Goal: Task Accomplishment & Management: Manage account settings

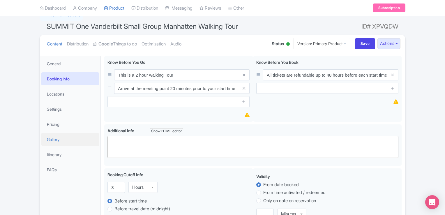
scroll to position [45, 0]
click at [61, 93] on link "Locations" at bounding box center [70, 93] width 58 height 13
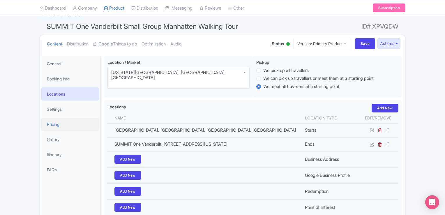
click at [50, 118] on link "Pricing" at bounding box center [70, 124] width 58 height 13
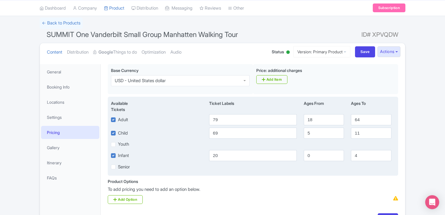
scroll to position [0, 0]
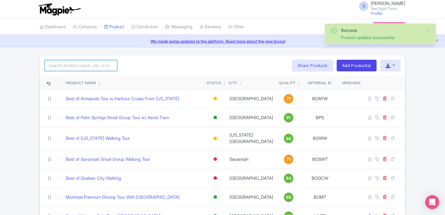
click at [95, 64] on input "search" at bounding box center [81, 65] width 73 height 11
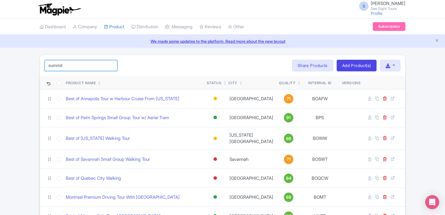
type input "summit"
click button "Search" at bounding box center [0, 0] width 0 height 0
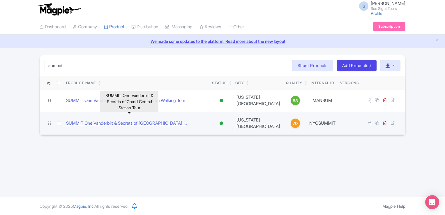
click at [166, 120] on link "SUMMIT One Vanderbilt & Secrets of Grand Central Station ..." at bounding box center [126, 123] width 121 height 7
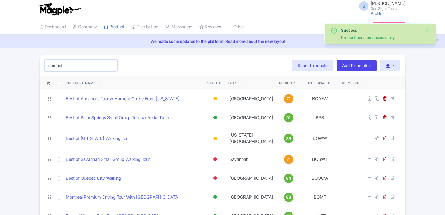
click at [93, 66] on input "summit" at bounding box center [81, 65] width 73 height 11
click button "Search" at bounding box center [0, 0] width 0 height 0
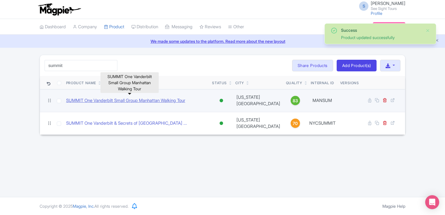
click at [114, 97] on link "SUMMIT One Vanderbilt Small Group Manhattan Walking Tour" at bounding box center [125, 100] width 119 height 7
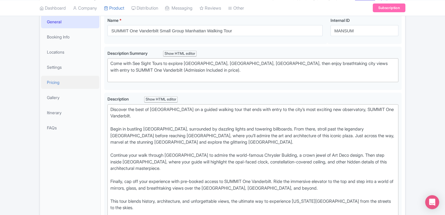
scroll to position [87, 0]
click at [52, 99] on link "Gallery" at bounding box center [70, 97] width 58 height 13
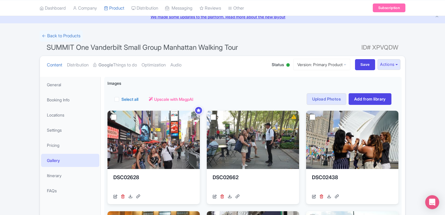
scroll to position [0, 0]
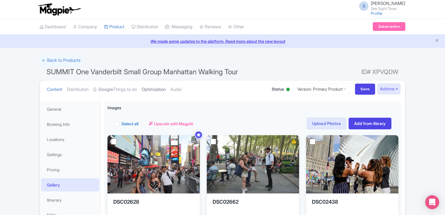
click at [157, 87] on link "Optimization" at bounding box center [154, 89] width 24 height 18
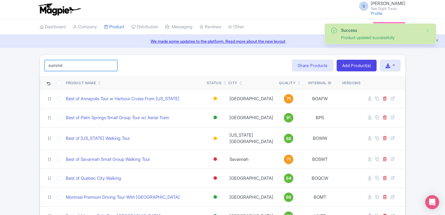
click at [80, 62] on input "summit" at bounding box center [81, 65] width 73 height 11
click button "Search" at bounding box center [0, 0] width 0 height 0
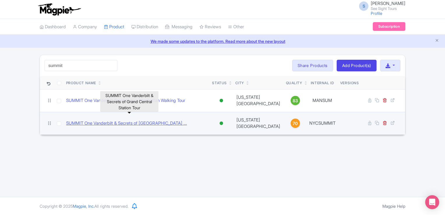
click at [157, 120] on link "SUMMIT One Vanderbilt & Secrets of Grand Central Station ..." at bounding box center [126, 123] width 121 height 7
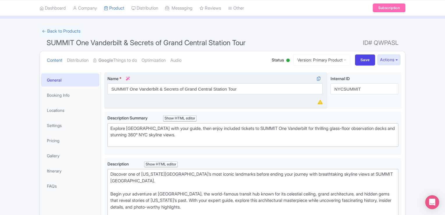
scroll to position [29, 0]
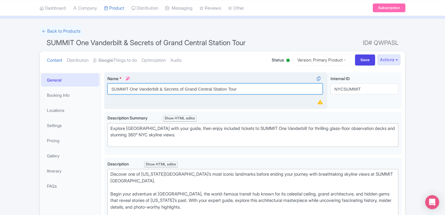
click at [241, 89] on input "SUMMIT One Vanderbilt & Secrets of Grand Central Station Tour" at bounding box center [215, 88] width 215 height 11
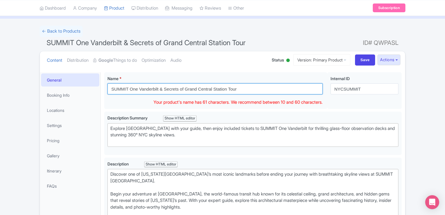
drag, startPoint x: 241, startPoint y: 89, endPoint x: 102, endPoint y: 86, distance: 139.3
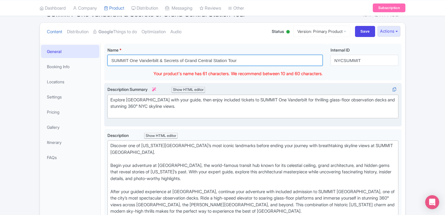
scroll to position [58, 0]
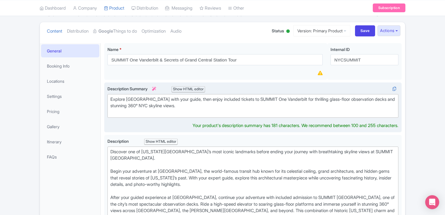
drag, startPoint x: 211, startPoint y: 106, endPoint x: 110, endPoint y: 98, distance: 100.9
click at [110, 98] on div "Explore Grand Central Terminal with your guide, then enjoy included tickets to …" at bounding box center [252, 106] width 285 height 20
type trix-editor "<div>Explore Grand Central Terminal with your guide, then enjoy included ticket…"
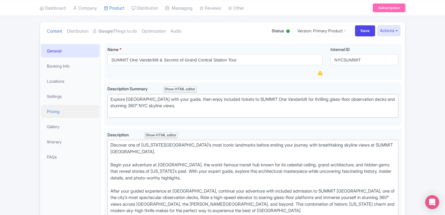
click at [57, 113] on link "Pricing" at bounding box center [70, 111] width 58 height 13
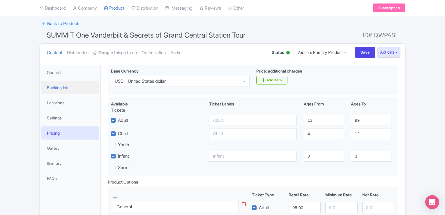
scroll to position [29, 0]
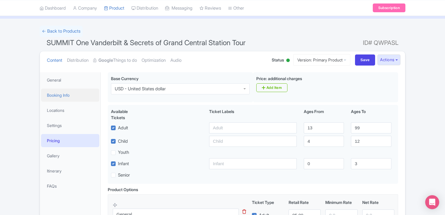
click at [61, 96] on link "Booking Info" at bounding box center [70, 95] width 58 height 13
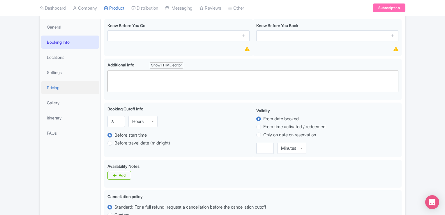
scroll to position [58, 0]
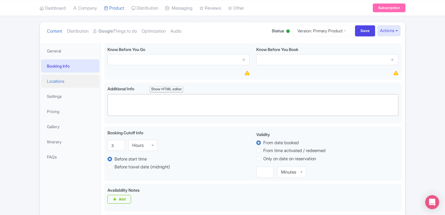
click at [56, 82] on link "Locations" at bounding box center [70, 81] width 58 height 13
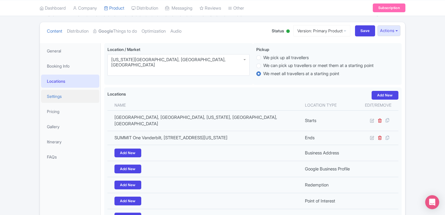
click at [65, 98] on link "Settings" at bounding box center [70, 96] width 58 height 13
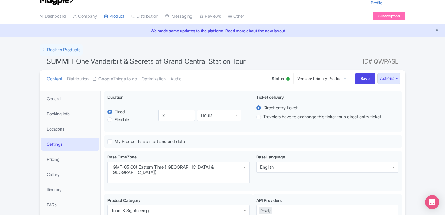
scroll to position [0, 0]
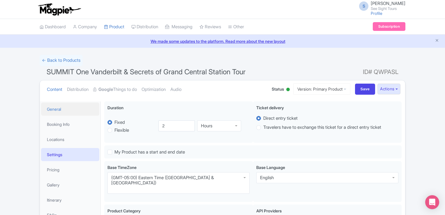
click at [51, 107] on link "General" at bounding box center [70, 109] width 58 height 13
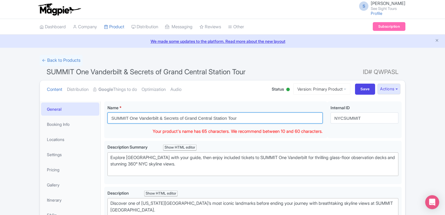
drag, startPoint x: 244, startPoint y: 118, endPoint x: 100, endPoint y: 116, distance: 143.4
paste input "With"
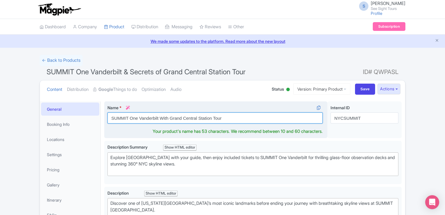
click at [234, 119] on input "SUMMIT One Vanderbilt With Grand Central Station Tour" at bounding box center [215, 117] width 215 height 11
click at [163, 118] on input "SUMMIT One Vanderbilt With Grand Central Station Tour" at bounding box center [215, 117] width 215 height 11
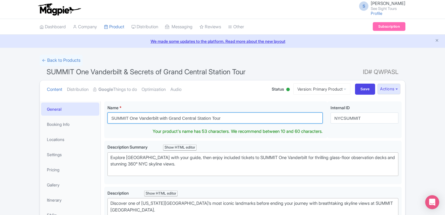
type input "SUMMIT One Vanderbilt with Grand Central Station Tour"
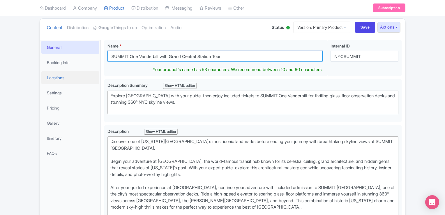
scroll to position [58, 0]
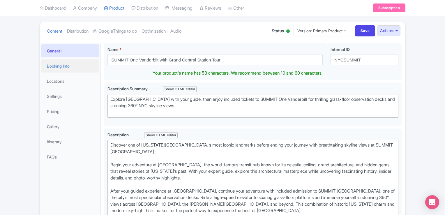
click at [71, 64] on link "Booking Info" at bounding box center [70, 65] width 58 height 13
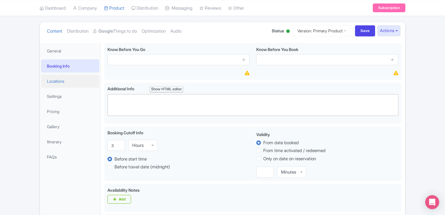
click at [68, 79] on link "Locations" at bounding box center [70, 81] width 58 height 13
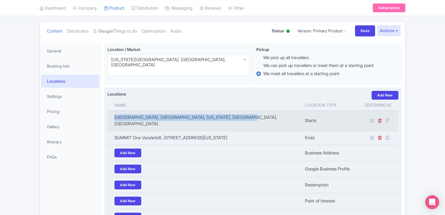
drag, startPoint x: 240, startPoint y: 117, endPoint x: 113, endPoint y: 112, distance: 127.4
click at [113, 112] on td "Grand Central Terminal, East 42nd Street, New York, NY, USA" at bounding box center [205, 120] width 194 height 20
copy td "Grand Central Terminal, East 42nd Street, New York, NY, USA"
click at [159, 120] on td "Grand Central Terminal, East 42nd Street, New York, NY, USA" at bounding box center [205, 120] width 194 height 20
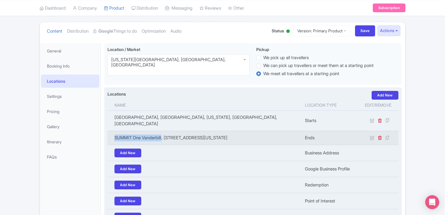
drag, startPoint x: 164, startPoint y: 130, endPoint x: 115, endPoint y: 131, distance: 48.7
click at [115, 131] on td "SUMMIT One Vanderbilt, East 42nd Street, New York, NY, USA" at bounding box center [205, 138] width 194 height 14
copy td "SUMMIT One Vanderbilt"
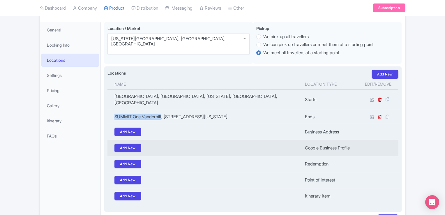
scroll to position [87, 0]
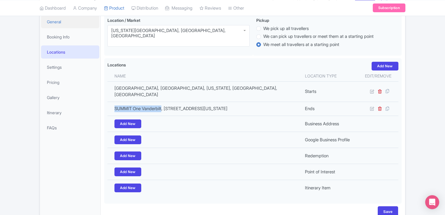
click at [79, 22] on link "General" at bounding box center [70, 21] width 58 height 13
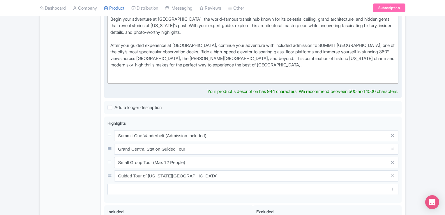
scroll to position [233, 0]
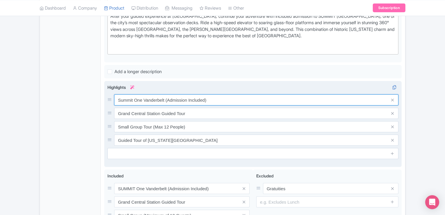
drag, startPoint x: 212, startPoint y: 105, endPoint x: 112, endPoint y: 96, distance: 101.0
click at [112, 96] on div "Summit One Vanderbelt (Admission Included)" at bounding box center [253, 99] width 291 height 11
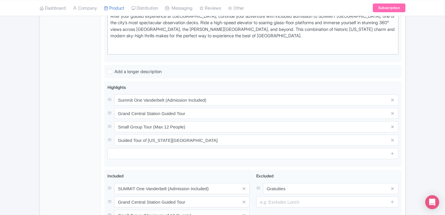
click at [80, 82] on div "General Booking Info Locations Settings Pricing Gallery Itinerary FAQs" at bounding box center [70, 65] width 61 height 394
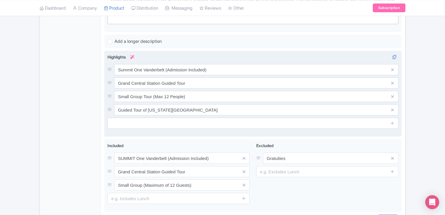
scroll to position [275, 0]
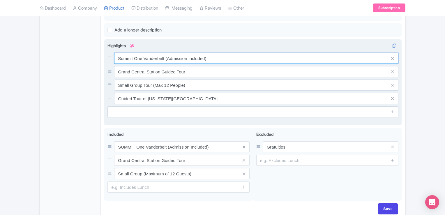
click at [161, 57] on input "Summit One Vanderbelt (Admission Included)" at bounding box center [256, 58] width 284 height 11
click at [161, 56] on input "Summit One Vanderbelt (Admission Included)" at bounding box center [256, 58] width 284 height 11
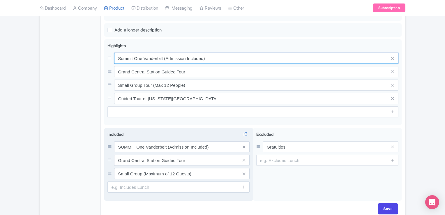
type input "Summit One Vanderbilt (Admission Included)"
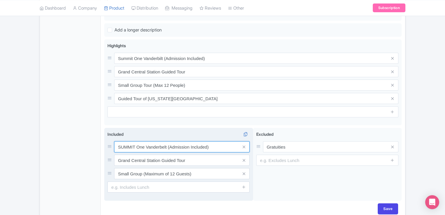
click at [163, 146] on input "SUMMIT One Vanderbelt (Admission Included)" at bounding box center [182, 146] width 136 height 11
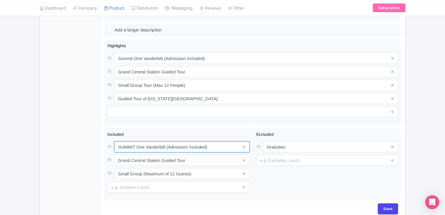
type input "SUMMIT One Vanderbilt (Admission Included)"
click at [55, 140] on div "General Booking Info Locations Settings Pricing Gallery Itinerary FAQs" at bounding box center [70, 24] width 61 height 394
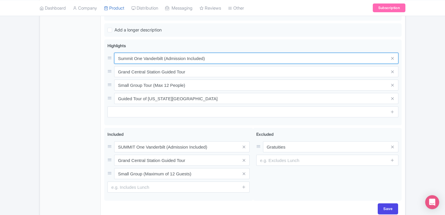
drag, startPoint x: 207, startPoint y: 56, endPoint x: 83, endPoint y: 43, distance: 125.4
click at [83, 43] on div "General Booking Info Locations Settings Pricing Gallery Itinerary FAQs SUMMIT O…" at bounding box center [222, 21] width 365 height 397
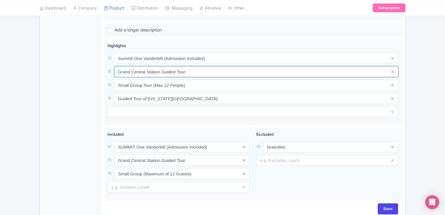
drag, startPoint x: 193, startPoint y: 70, endPoint x: 95, endPoint y: 64, distance: 97.8
click at [95, 64] on div "General Booking Info Locations Settings Pricing Gallery Itinerary FAQs SUMMIT O…" at bounding box center [222, 21] width 365 height 397
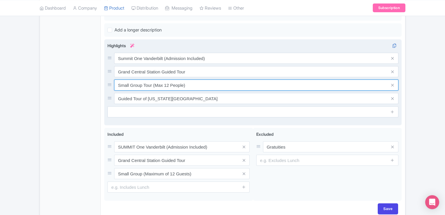
drag, startPoint x: 192, startPoint y: 83, endPoint x: 114, endPoint y: 87, distance: 77.6
click at [114, 87] on input "Small Group Tour (Max 12 People)" at bounding box center [256, 85] width 284 height 11
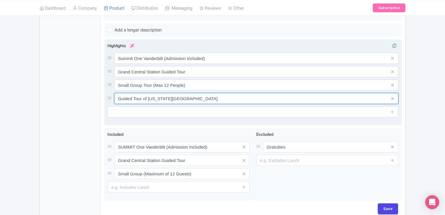
drag, startPoint x: 185, startPoint y: 99, endPoint x: 105, endPoint y: 96, distance: 80.2
click at [105, 96] on div "Summit One Vanderbelt (Admission Included) Grand Central Station Guided Tour Sm…" at bounding box center [253, 82] width 298 height 86
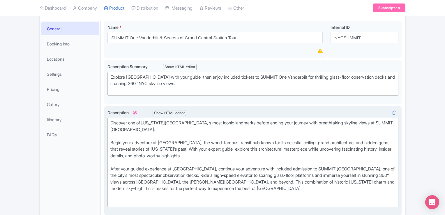
scroll to position [100, 0]
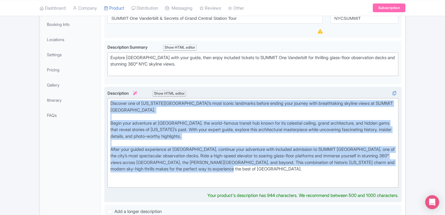
drag, startPoint x: 268, startPoint y: 169, endPoint x: 106, endPoint y: 98, distance: 176.4
click at [106, 98] on div "Discover one of New York City’s most iconic landmarks before ending your journe…" at bounding box center [253, 145] width 298 height 116
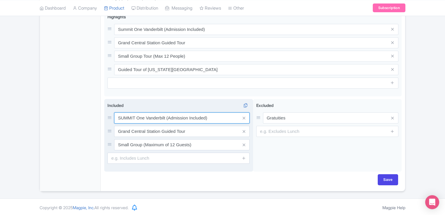
scroll to position [304, 0]
drag, startPoint x: 210, startPoint y: 116, endPoint x: 106, endPoint y: 107, distance: 104.4
click at [106, 107] on div "Included i SUMMIT One Vanderbilt (Admission Included) Grand Central Station Gui…" at bounding box center [178, 135] width 149 height 73
drag, startPoint x: 189, startPoint y: 130, endPoint x: 117, endPoint y: 134, distance: 71.8
click at [117, 134] on input "Grand Central Station Guided Tour" at bounding box center [182, 131] width 136 height 11
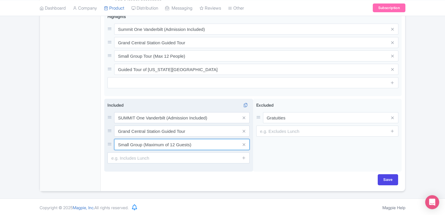
drag, startPoint x: 205, startPoint y: 141, endPoint x: 111, endPoint y: 133, distance: 94.2
click at [111, 133] on div "SUMMIT One Vanderbilt (Admission Included) Grand Central Station Guided Tour Sm…" at bounding box center [179, 131] width 142 height 38
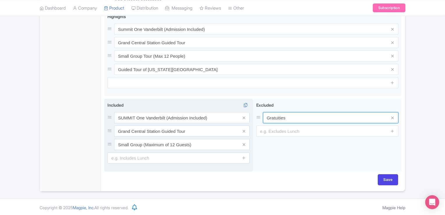
drag, startPoint x: 290, startPoint y: 118, endPoint x: 249, endPoint y: 113, distance: 41.1
click at [249, 113] on div "SUMMIT One Vanderbelt (Admission Included) Grand Central Station Guided Tour Sm…" at bounding box center [253, 136] width 298 height 75
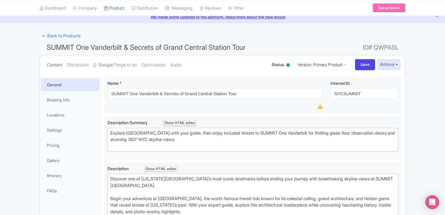
scroll to position [0, 0]
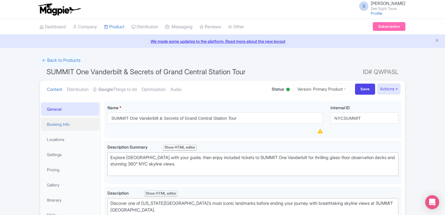
click at [66, 122] on link "Booking Info" at bounding box center [70, 124] width 58 height 13
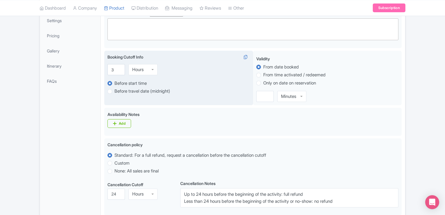
scroll to position [127, 0]
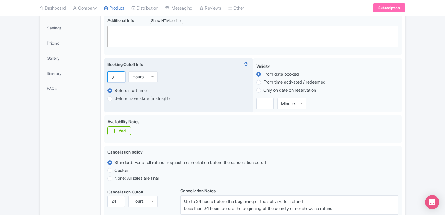
click at [114, 76] on input "3" at bounding box center [116, 76] width 17 height 11
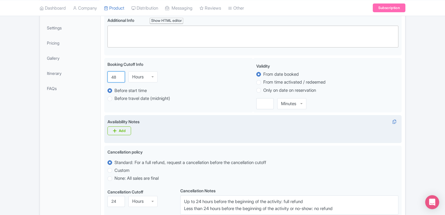
type input "48"
click at [211, 119] on div "Availability Notes i" at bounding box center [253, 123] width 291 height 8
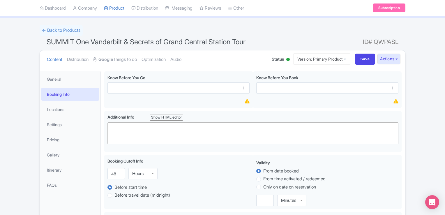
scroll to position [0, 0]
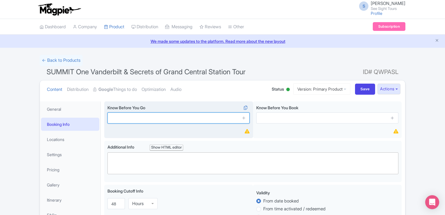
click at [142, 115] on input "text" at bounding box center [179, 117] width 142 height 11
click at [127, 119] on input "text" at bounding box center [179, 117] width 142 height 11
paste input "- This is a 2 hour walking tour. - Pickup location is required for all particip…"
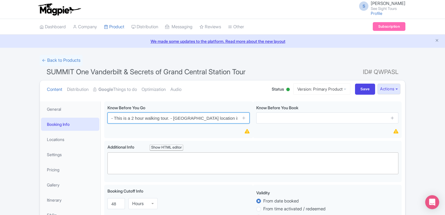
scroll to position [0, 154]
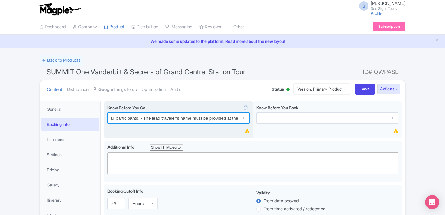
click at [135, 117] on input "- This is a 2 hour walking tour. - Pickup location is required for all particip…" at bounding box center [179, 117] width 142 height 11
drag, startPoint x: 114, startPoint y: 118, endPoint x: 107, endPoint y: 117, distance: 7.3
click at [107, 117] on div "Know Before You Go i - This is a 2 hour walking tour. - Pickup location is requ…" at bounding box center [178, 119] width 149 height 37
click at [167, 117] on input "This is a 2 hour walking tour. - Pickup location is required for all participan…" at bounding box center [179, 117] width 142 height 11
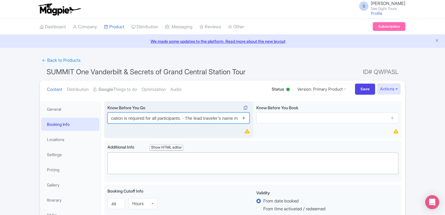
scroll to position [0, 151]
drag, startPoint x: 168, startPoint y: 117, endPoint x: 244, endPoint y: 118, distance: 76.6
click at [244, 118] on div "This is a 2 hour walking tour. - Pickup location is required for all participan…" at bounding box center [179, 117] width 142 height 11
type input "This is a 2 hour walking tour."
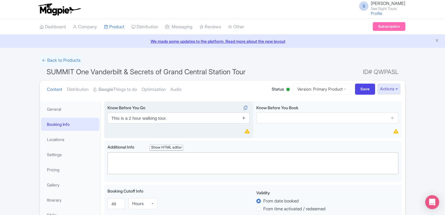
click at [244, 116] on icon at bounding box center [244, 118] width 4 height 4
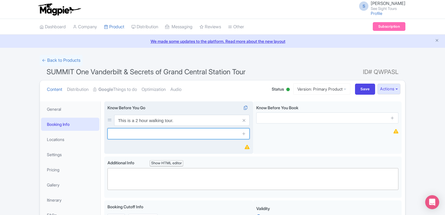
click at [133, 135] on input "text" at bounding box center [179, 133] width 142 height 11
paste input "- Pickup location is required for all participants. - The lead traveler’s name …"
click at [222, 136] on input "- Pickup location is required for all participants. - The lead traveler’s name …" at bounding box center [179, 133] width 142 height 11
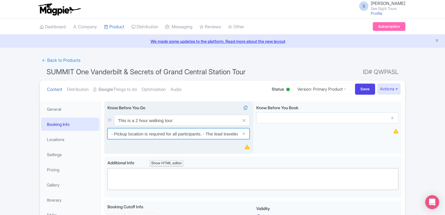
drag, startPoint x: 202, startPoint y: 134, endPoint x: 210, endPoint y: 134, distance: 8.2
click at [210, 134] on input "- Pickup location is required for all participants. - The lead traveler’s name …" at bounding box center [179, 133] width 142 height 11
click at [113, 133] on input "- Pickup location is required for all participants. - The lead traveler’s name …" at bounding box center [179, 133] width 142 height 11
click at [115, 132] on input "- Pickup location is required for all participants. - The lead traveler’s name …" at bounding box center [179, 133] width 142 height 11
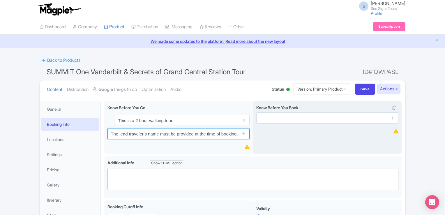
drag, startPoint x: 198, startPoint y: 134, endPoint x: 253, endPoint y: 140, distance: 54.8
click at [253, 140] on div "Know Before You Go i This is a 2 hour walking tour. Pickup location is required…" at bounding box center [253, 128] width 298 height 55
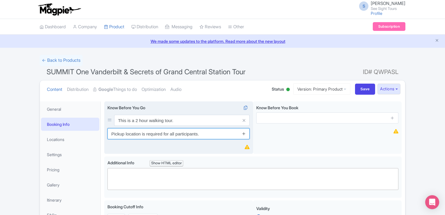
type input "Pickup location is required for all participants."
click at [244, 133] on icon at bounding box center [244, 133] width 4 height 4
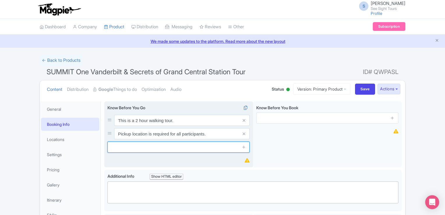
click at [166, 150] on input "text" at bounding box center [179, 147] width 142 height 11
paste input "- The lead traveler’s name must be provided at the time of booking."
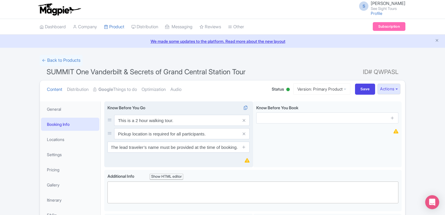
click at [184, 158] on div "Know Before You Go i This is a 2 hour walking tour. Pickup location is required…" at bounding box center [178, 134] width 149 height 66
click at [117, 146] on input "- The lead traveler’s name must be provided at the time of booking." at bounding box center [179, 147] width 142 height 11
click at [115, 147] on input "- The lead traveler’s name must be provided at the time of booking." at bounding box center [179, 147] width 142 height 11
type input "The lead traveler’s name must be provided at the time of booking."
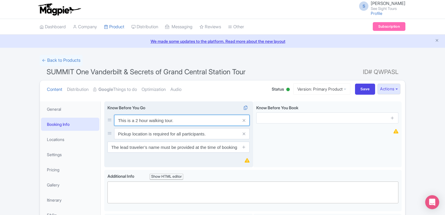
drag, startPoint x: 182, startPoint y: 122, endPoint x: 117, endPoint y: 124, distance: 65.3
click at [117, 124] on input "This is a 2 hour walking tour." at bounding box center [182, 120] width 136 height 11
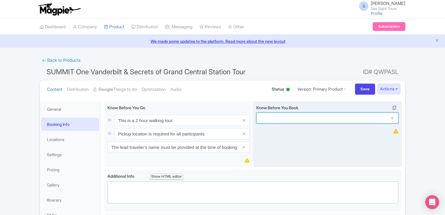
click at [309, 117] on input "text" at bounding box center [327, 117] width 142 height 11
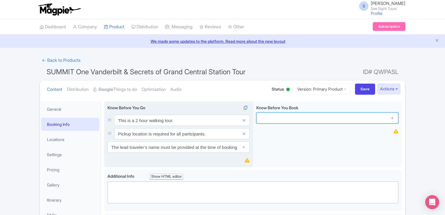
paste input "This is a 2 hour walking tour."
type input "This is a 2 hour walking tour."
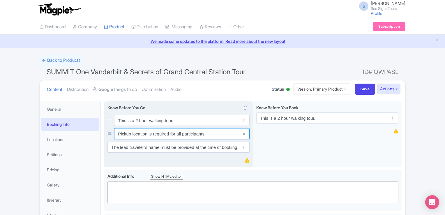
drag, startPoint x: 212, startPoint y: 135, endPoint x: 112, endPoint y: 130, distance: 101.0
click at [112, 130] on div "Pickup location is required for all participants." at bounding box center [179, 133] width 142 height 11
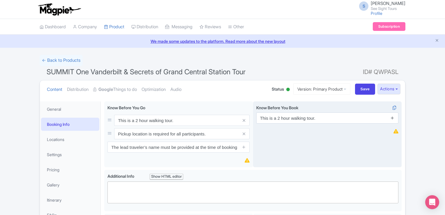
click at [392, 118] on icon at bounding box center [393, 118] width 4 height 4
click at [275, 133] on input "text" at bounding box center [327, 133] width 142 height 11
paste input "Pickup location is required for all participants."
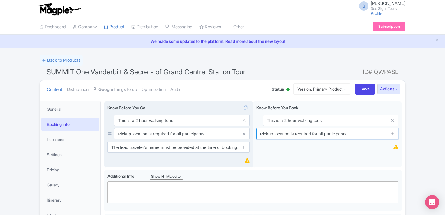
type input "Pickup location is required for all participants."
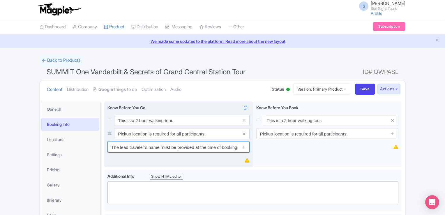
scroll to position [0, 1]
drag, startPoint x: 111, startPoint y: 146, endPoint x: 251, endPoint y: 153, distance: 140.6
click at [251, 153] on div "Know Before You Go i This is a 2 hour walking tour. Pickup location is required…" at bounding box center [178, 134] width 149 height 66
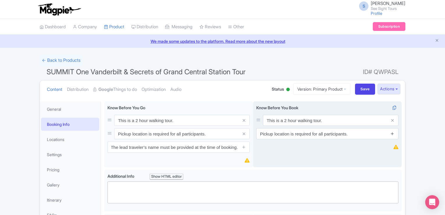
click at [392, 132] on icon at bounding box center [393, 133] width 4 height 4
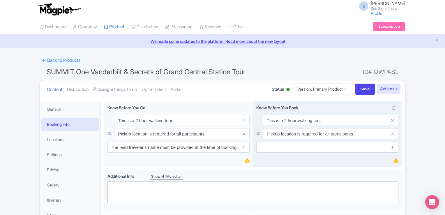
scroll to position [0, 0]
click at [280, 143] on input "text" at bounding box center [327, 147] width 142 height 11
paste input "The lead traveler’s name must be provided at the time of booking."
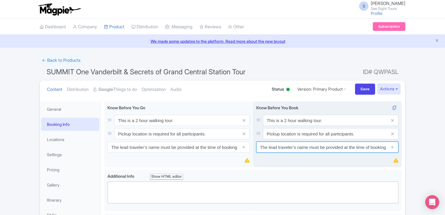
scroll to position [0, 1]
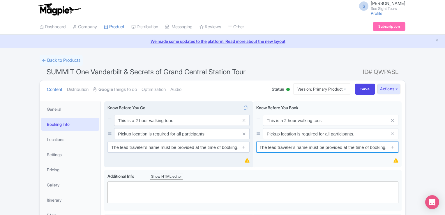
type input "The lead traveler’s name must be provided at the time of booking."
click at [218, 156] on div "Know Before You Go i This is a 2 hour walking tour. Pickup location is required…" at bounding box center [178, 134] width 149 height 66
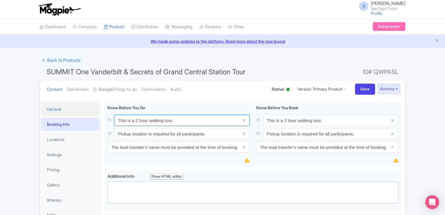
drag, startPoint x: 183, startPoint y: 120, endPoint x: 92, endPoint y: 111, distance: 91.1
paste input "- Arrive at the meeting point 20 minutes prior to your start time. - The maximu…"
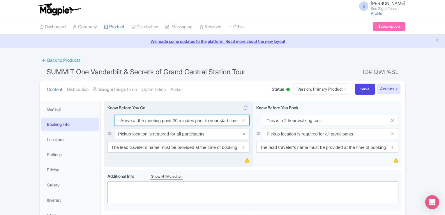
click at [120, 120] on input "- Arrive at the meeting point 20 minutes prior to your start time. - The maximu…" at bounding box center [182, 120] width 136 height 11
type input "Arrive at the meeting point 20 minutes prior to your start time. - The maximum …"
click at [144, 113] on div "Know Before You Go i Arrive at the meeting point 20 minutes prior to your start…" at bounding box center [179, 129] width 142 height 48
click at [246, 121] on span at bounding box center [244, 120] width 12 height 11
click at [245, 120] on icon at bounding box center [244, 120] width 3 height 4
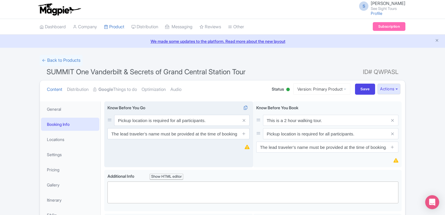
click at [246, 119] on span at bounding box center [244, 120] width 12 height 11
click at [240, 120] on span at bounding box center [244, 120] width 12 height 11
click at [243, 120] on icon at bounding box center [244, 120] width 3 height 4
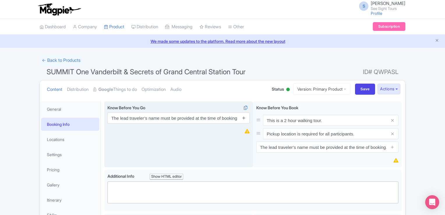
click at [245, 120] on icon at bounding box center [244, 118] width 4 height 4
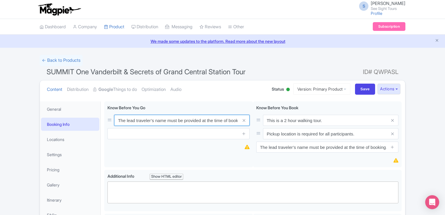
scroll to position [0, 8]
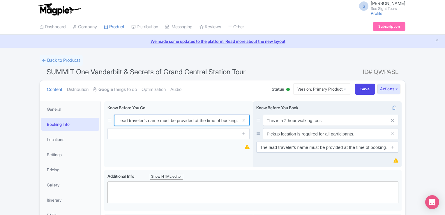
drag, startPoint x: 120, startPoint y: 120, endPoint x: 253, endPoint y: 120, distance: 132.9
click at [253, 120] on div "Know Before You Go i The lead traveler’s name must be provided at the time of b…" at bounding box center [253, 135] width 298 height 68
paste input "Arrive at the meeting point 20 minutes prior to your start time."
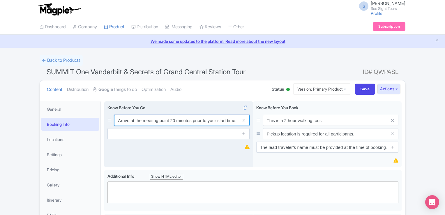
type input "Arrive at the meeting point 20 minutes prior to your start time."
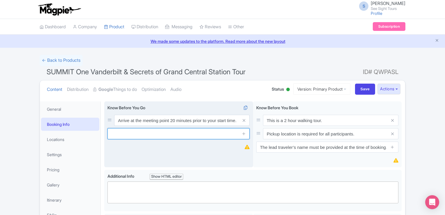
click at [152, 135] on input "text" at bounding box center [179, 133] width 142 height 11
paste input "The maximum group size is 12 guests. This tour is a walking tour and accommodat…"
type input "The maximum group size is 12 guests. This tour is a walking tour and accommodat…"
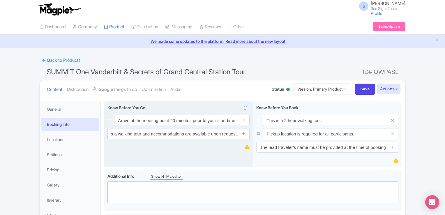
click at [244, 133] on icon at bounding box center [244, 133] width 4 height 4
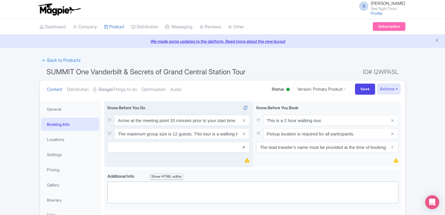
scroll to position [0, 0]
click at [147, 147] on input "text" at bounding box center [179, 147] width 142 height 11
paste input "Tours run in all weather conditions—please dress appropriately and wear comfort…"
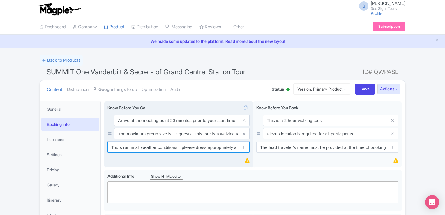
scroll to position [0, 57]
type input "Tours run in all weather conditions—please dress appropriately and wear comfort…"
click at [241, 146] on span at bounding box center [244, 147] width 12 height 11
click at [242, 146] on icon at bounding box center [244, 147] width 4 height 4
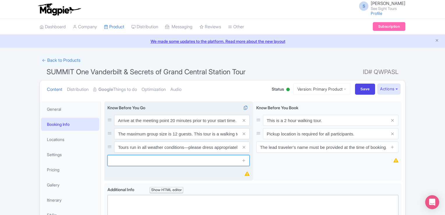
click at [126, 160] on input "text" at bounding box center [179, 160] width 142 height 11
paste input "Tour duration is approximately 2 hours but may vary slightly due to traffic or …"
click at [184, 160] on input "Tour duration is approximately 2 hours but may vary slightly due to traffic or …" at bounding box center [179, 160] width 142 height 11
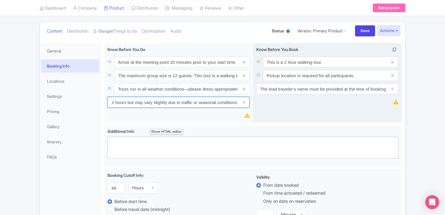
type input "Tour duration is approximately 2 hours but may vary slightly due to traffic or …"
click at [316, 117] on div "Know Before You Book i This is a 2 hour walking tour. Pickup location is requir…" at bounding box center [327, 83] width 149 height 80
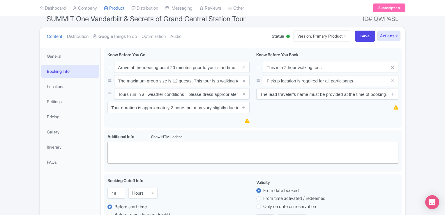
scroll to position [0, 0]
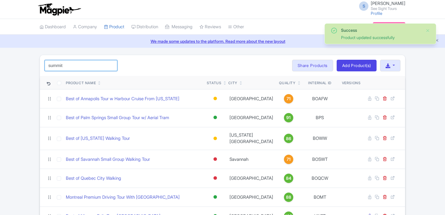
click at [74, 66] on input "summit" at bounding box center [81, 65] width 73 height 11
click button "Search" at bounding box center [0, 0] width 0 height 0
click at [66, 66] on input "summit" at bounding box center [81, 65] width 73 height 11
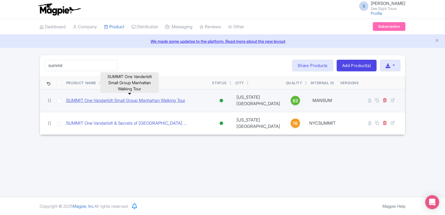
click at [161, 100] on link "SUMMIT One Vanderbilt Small Group Manhattan Walking Tour" at bounding box center [125, 100] width 119 height 7
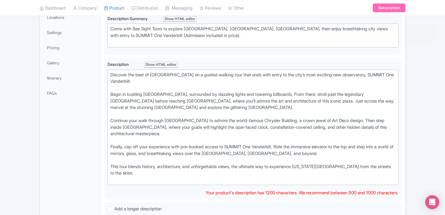
scroll to position [58, 0]
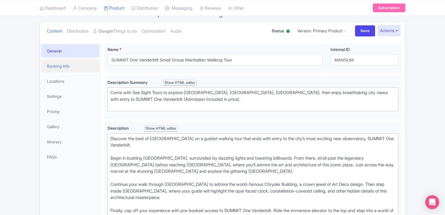
click at [61, 61] on link "Booking Info" at bounding box center [70, 65] width 58 height 13
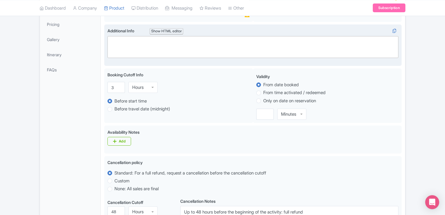
scroll to position [146, 0]
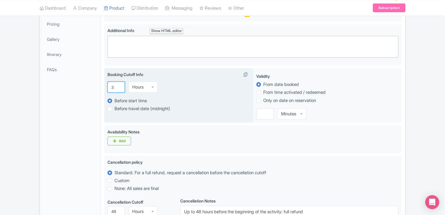
drag, startPoint x: 115, startPoint y: 86, endPoint x: 110, endPoint y: 87, distance: 5.5
click at [110, 87] on input "3" at bounding box center [116, 87] width 17 height 11
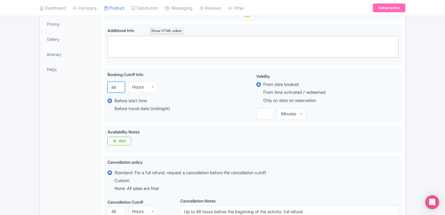
type input "48"
click at [73, 110] on div "General Booking Info Locations Settings Pricing Gallery Itinerary FAQs" at bounding box center [70, 166] width 61 height 420
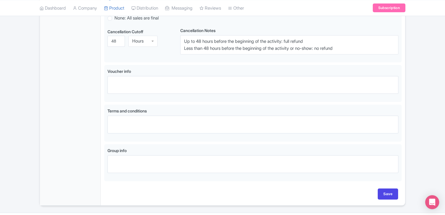
scroll to position [331, 0]
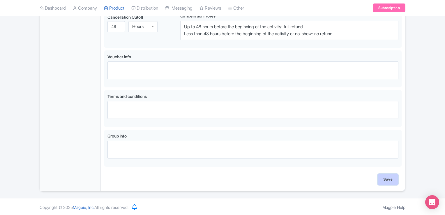
click at [386, 179] on input "Save" at bounding box center [388, 179] width 20 height 11
type input "Saving..."
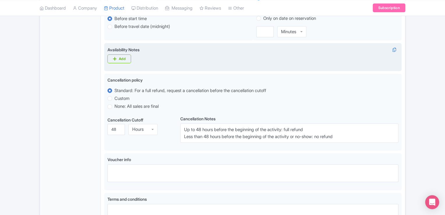
scroll to position [272, 0]
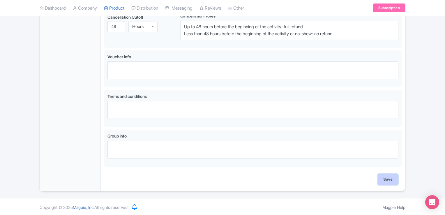
click at [393, 177] on input "Save" at bounding box center [388, 179] width 20 height 11
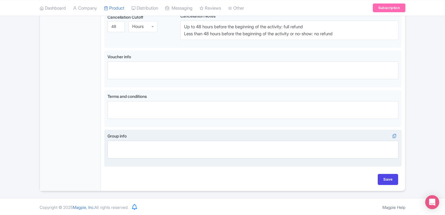
type input "Saving..."
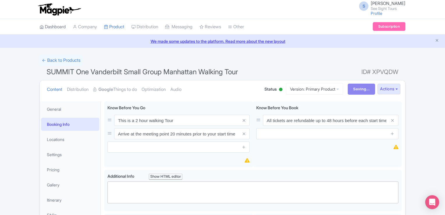
click at [58, 26] on link "Dashboard" at bounding box center [53, 27] width 26 height 16
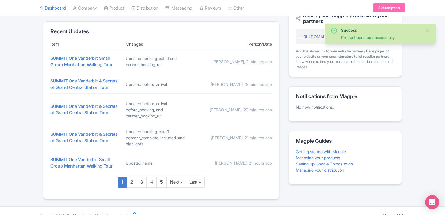
scroll to position [224, 0]
